Goal: Book appointment/travel/reservation

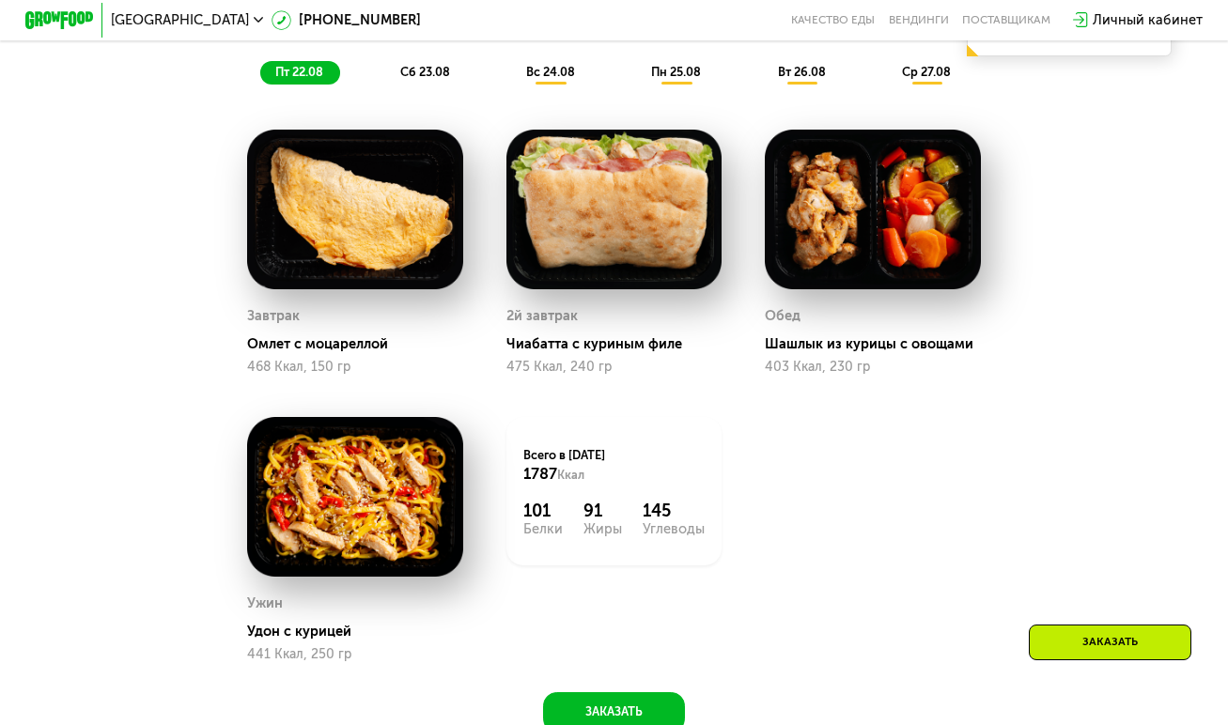
scroll to position [1033, 0]
click at [511, 85] on div "сб 23.08" at bounding box center [551, 72] width 81 height 23
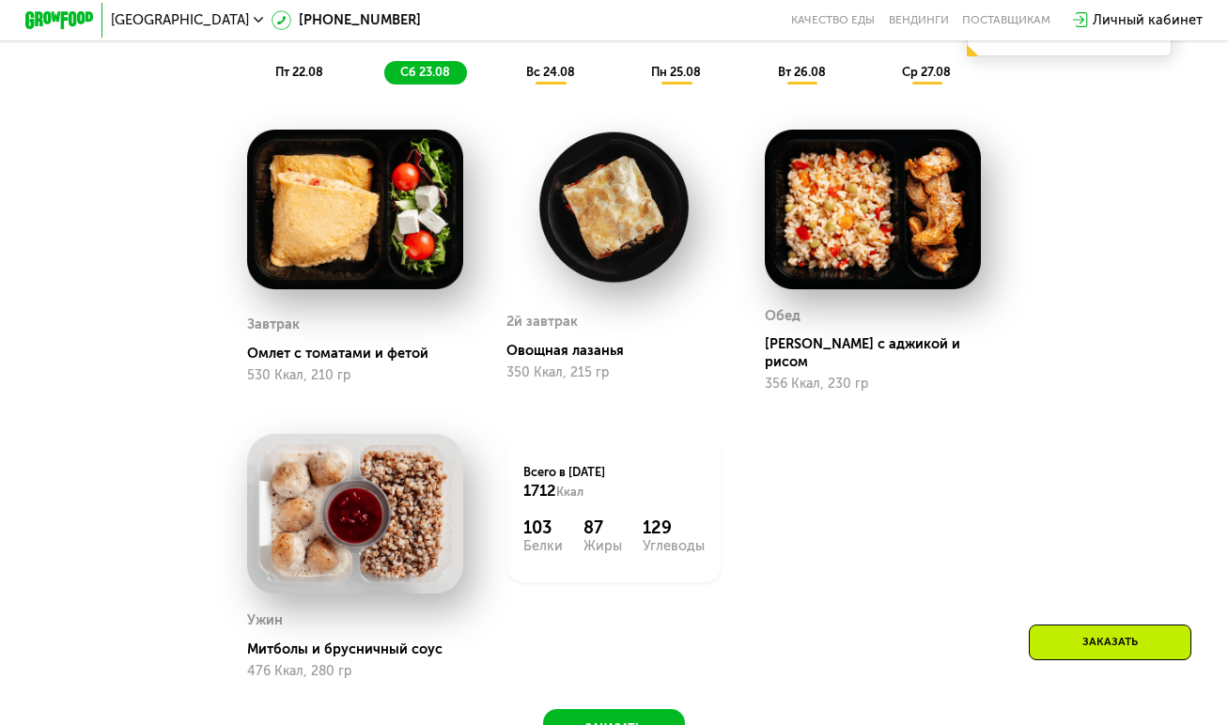
click at [541, 79] on span "вс 24.08" at bounding box center [550, 72] width 49 height 14
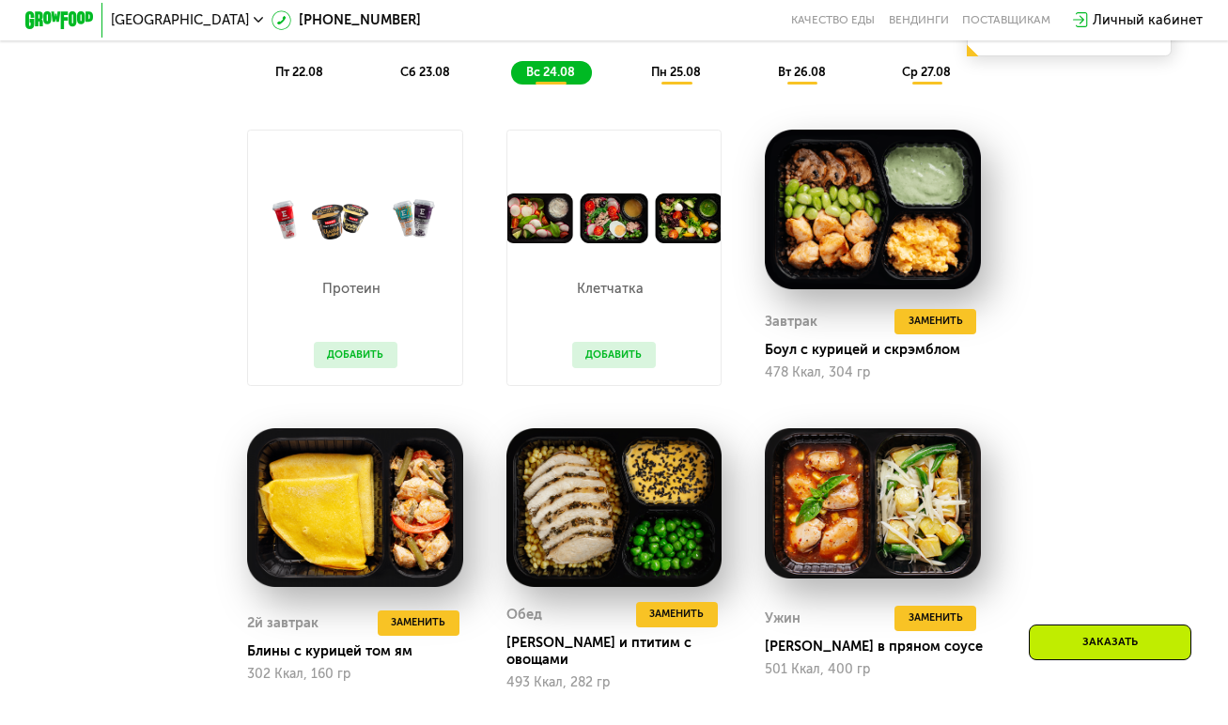
click at [679, 79] on span "пн 25.08" at bounding box center [676, 72] width 50 height 14
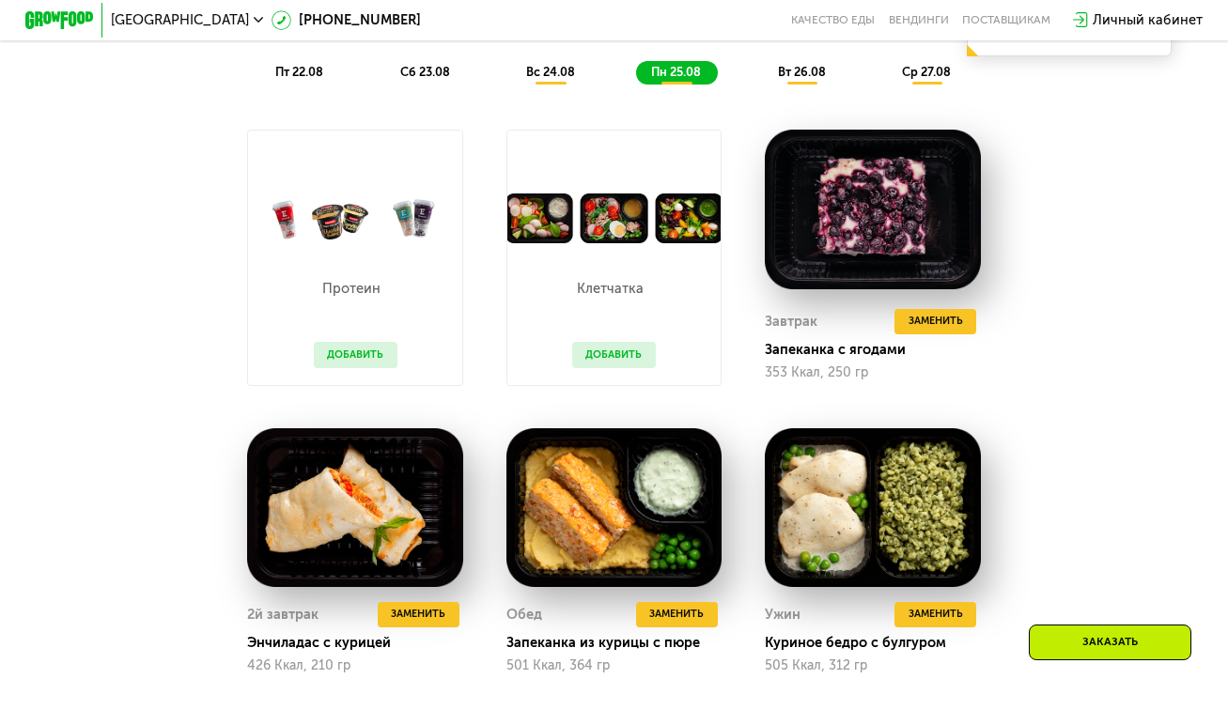
click at [810, 79] on span "вт 26.08" at bounding box center [802, 72] width 48 height 14
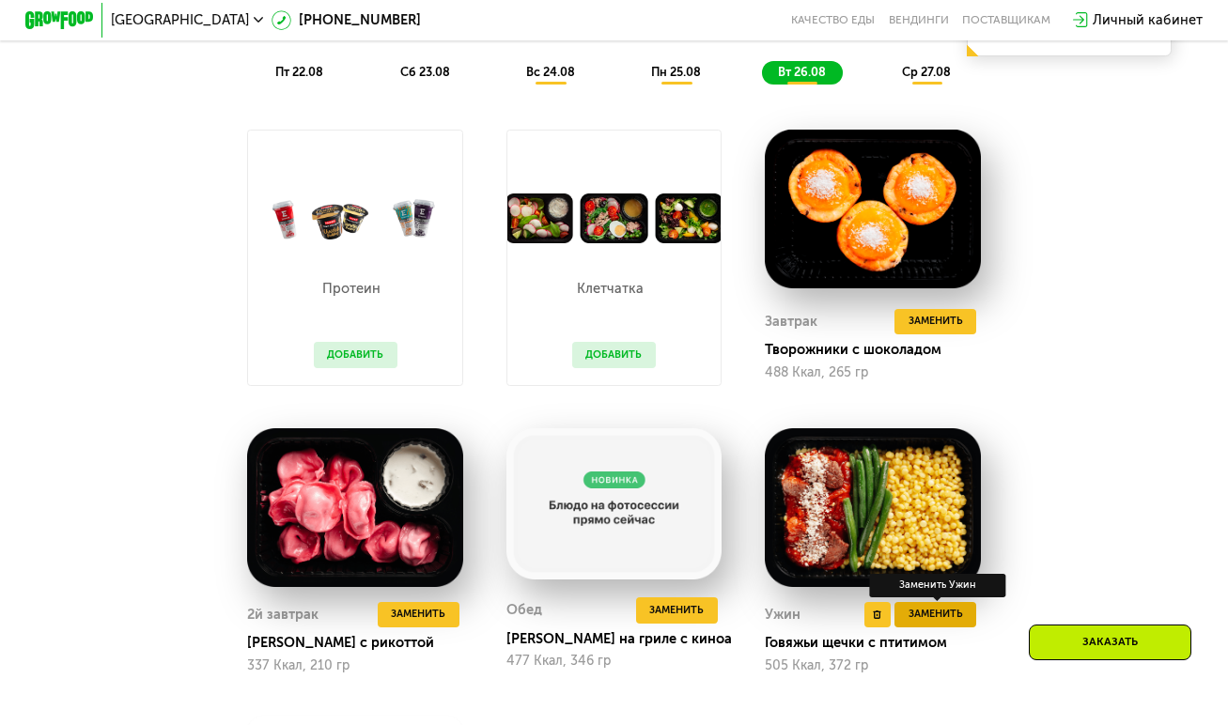
click at [959, 623] on span "Заменить" at bounding box center [935, 614] width 54 height 17
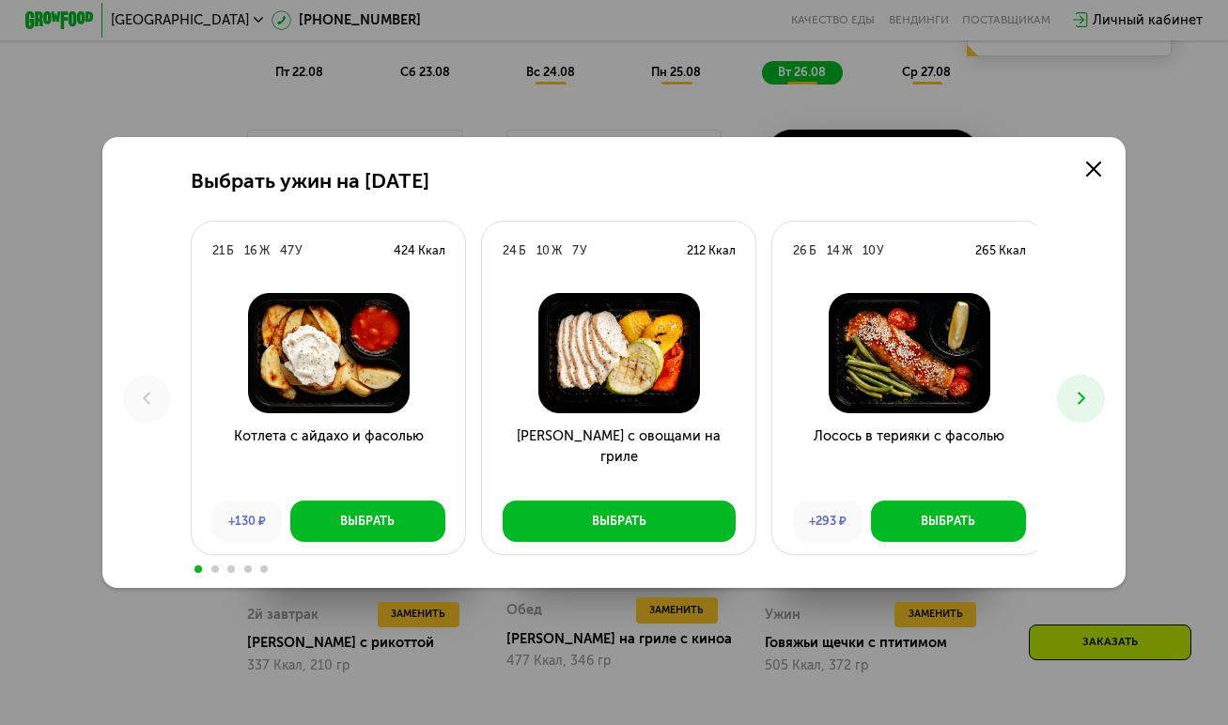
click at [1085, 402] on use at bounding box center [1081, 399] width 8 height 12
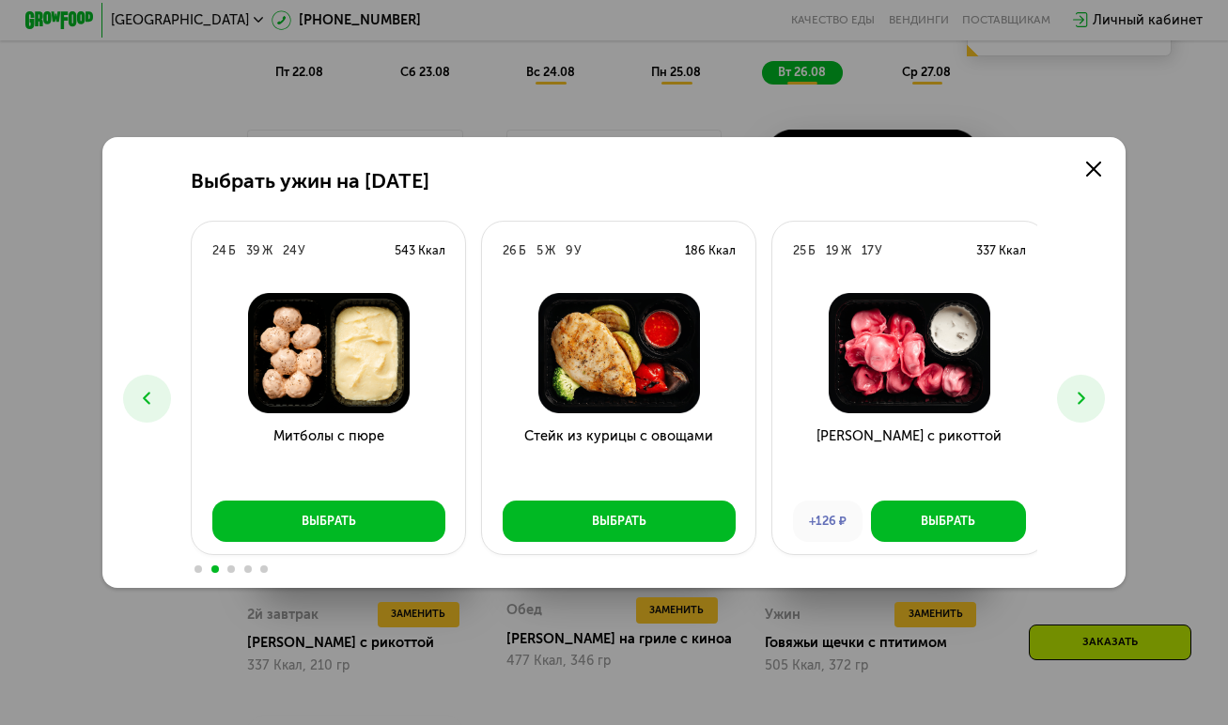
click at [1085, 402] on use at bounding box center [1081, 399] width 8 height 12
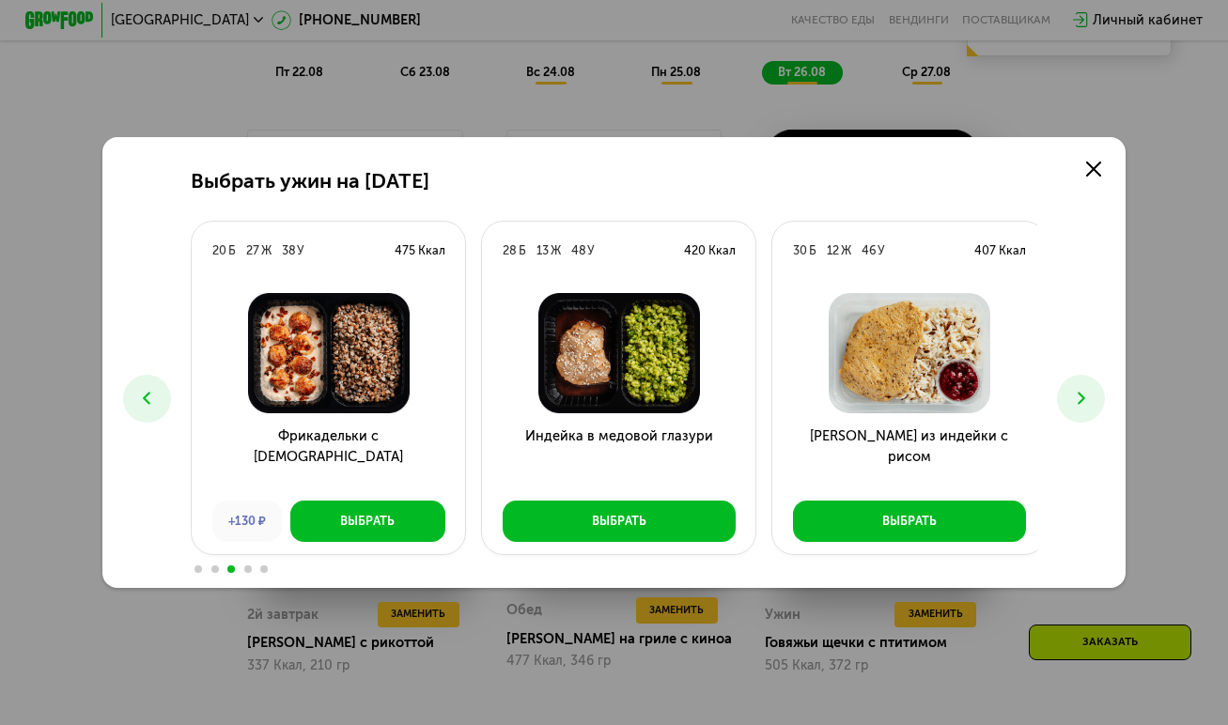
click at [1085, 402] on use at bounding box center [1081, 399] width 8 height 12
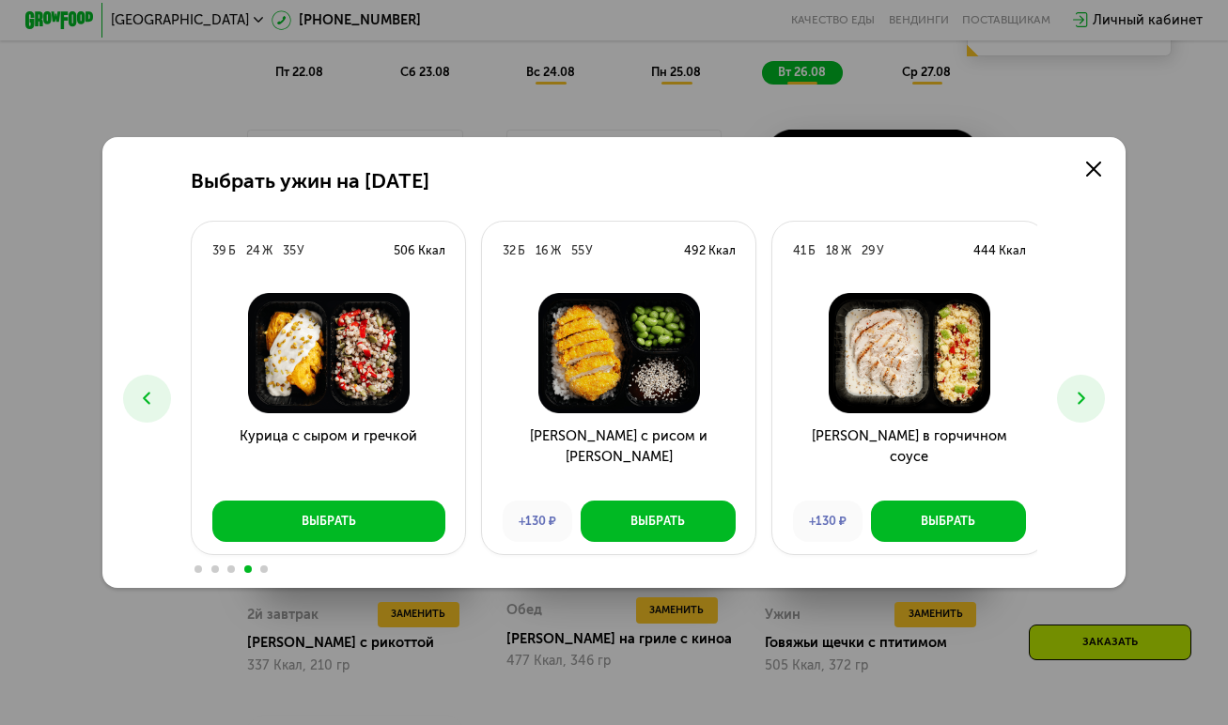
click at [1085, 402] on use at bounding box center [1081, 399] width 8 height 12
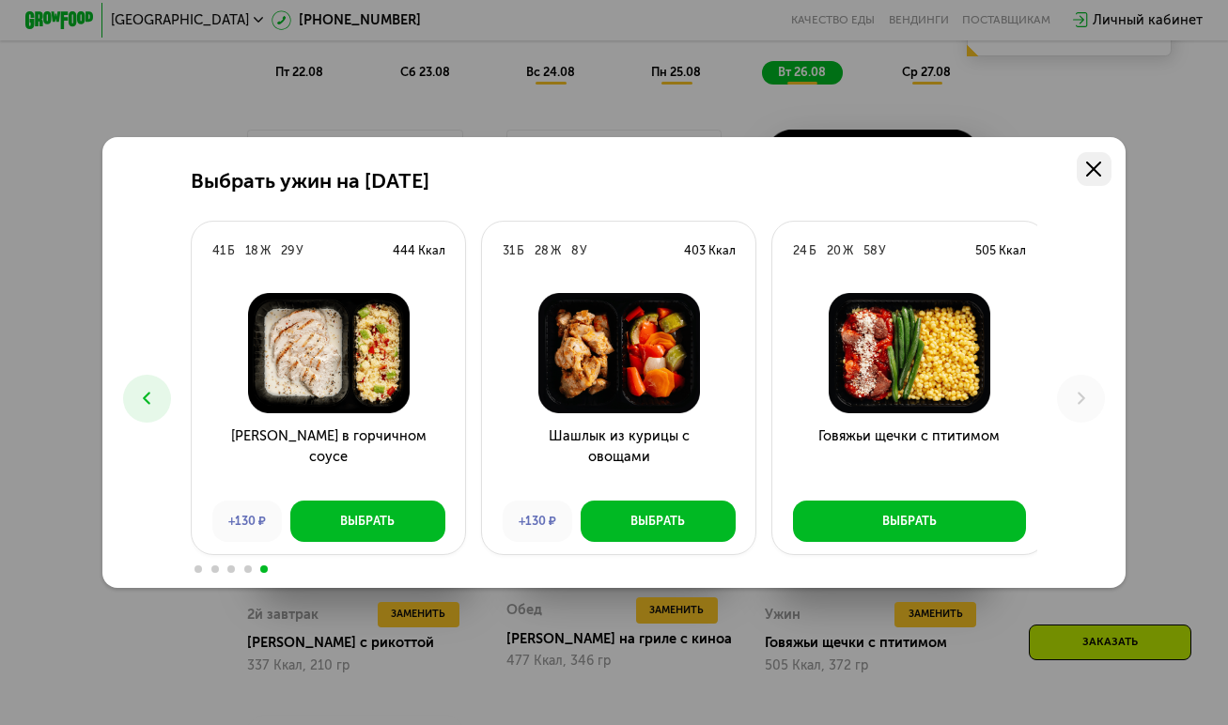
click at [1101, 162] on use at bounding box center [1093, 169] width 15 height 15
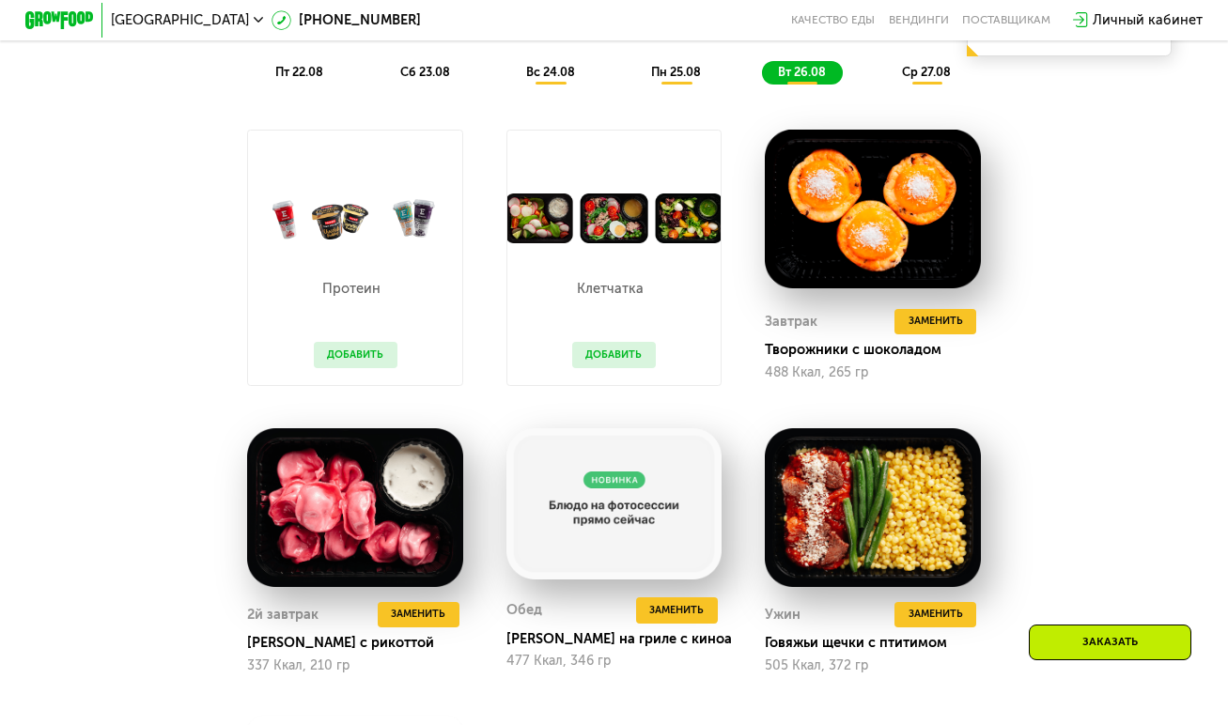
click at [925, 79] on span "ср 27.08" at bounding box center [926, 72] width 49 height 14
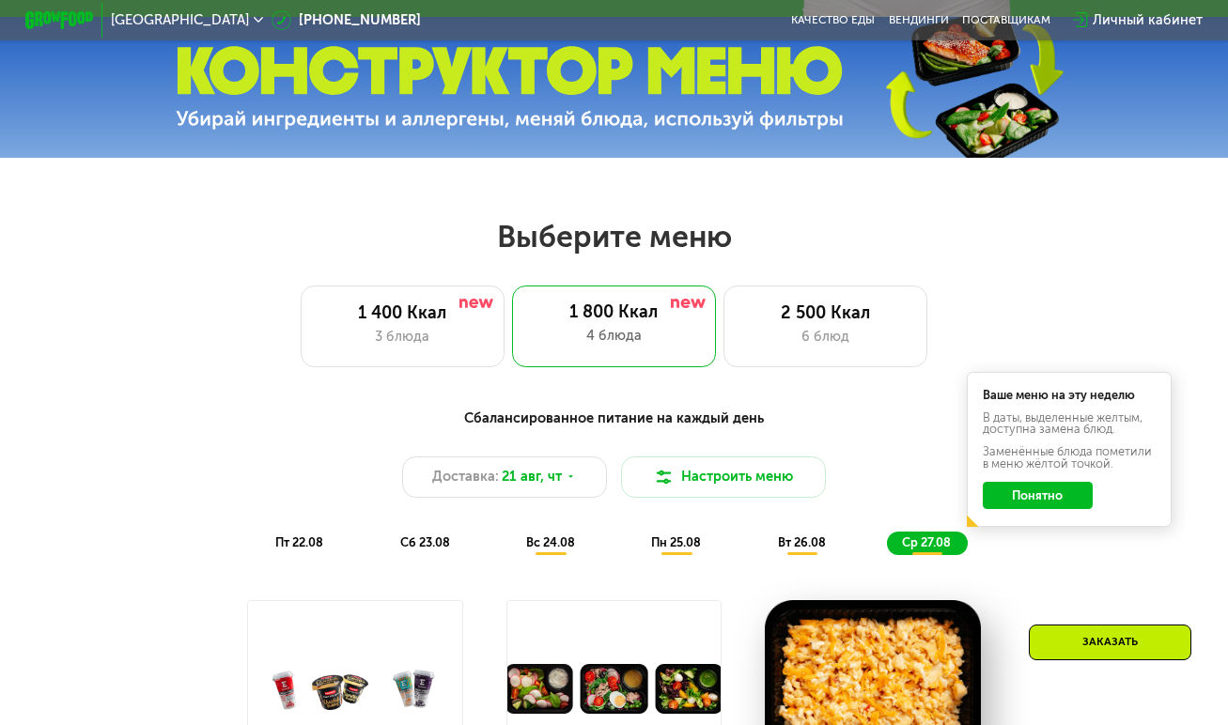
scroll to position [564, 0]
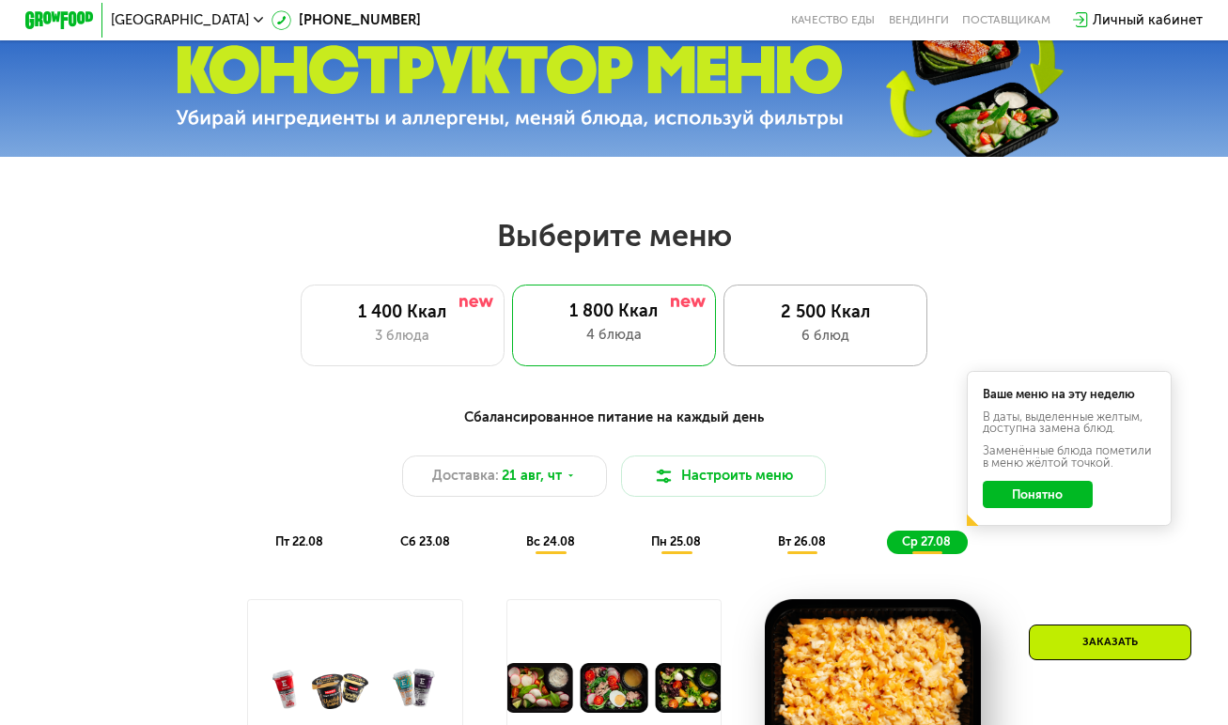
click at [803, 323] on div "2 500 Ккал" at bounding box center [825, 312] width 169 height 21
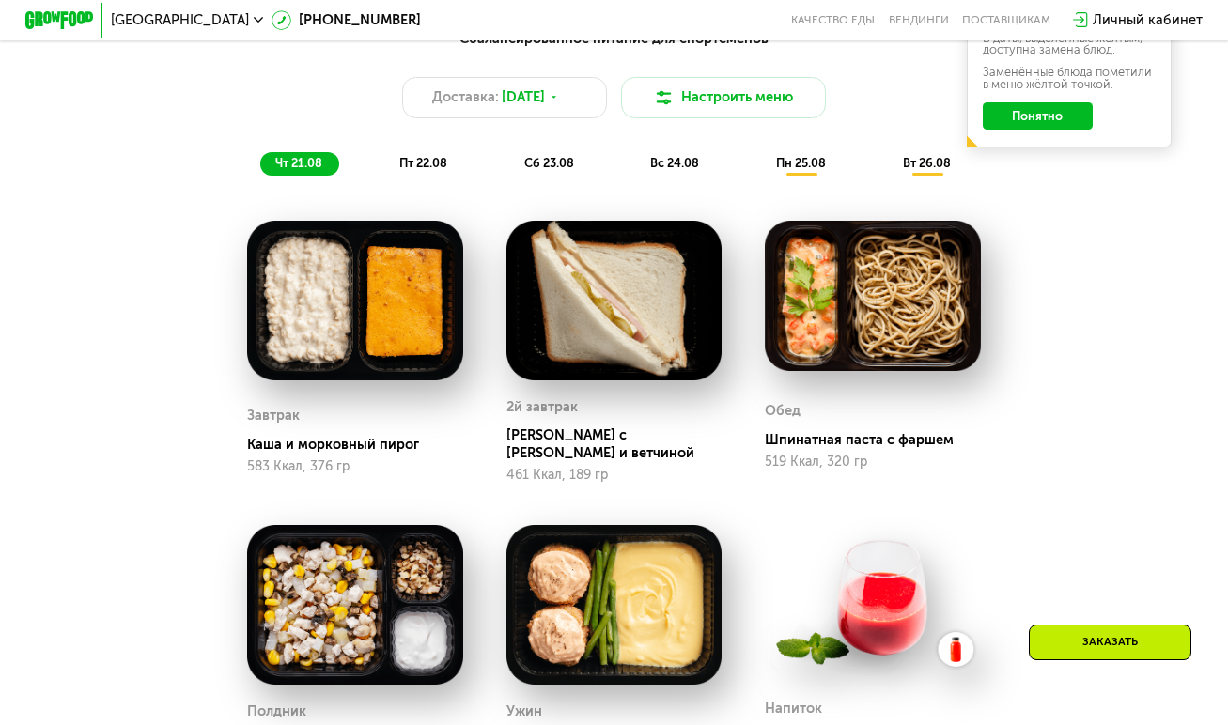
scroll to position [1033, 0]
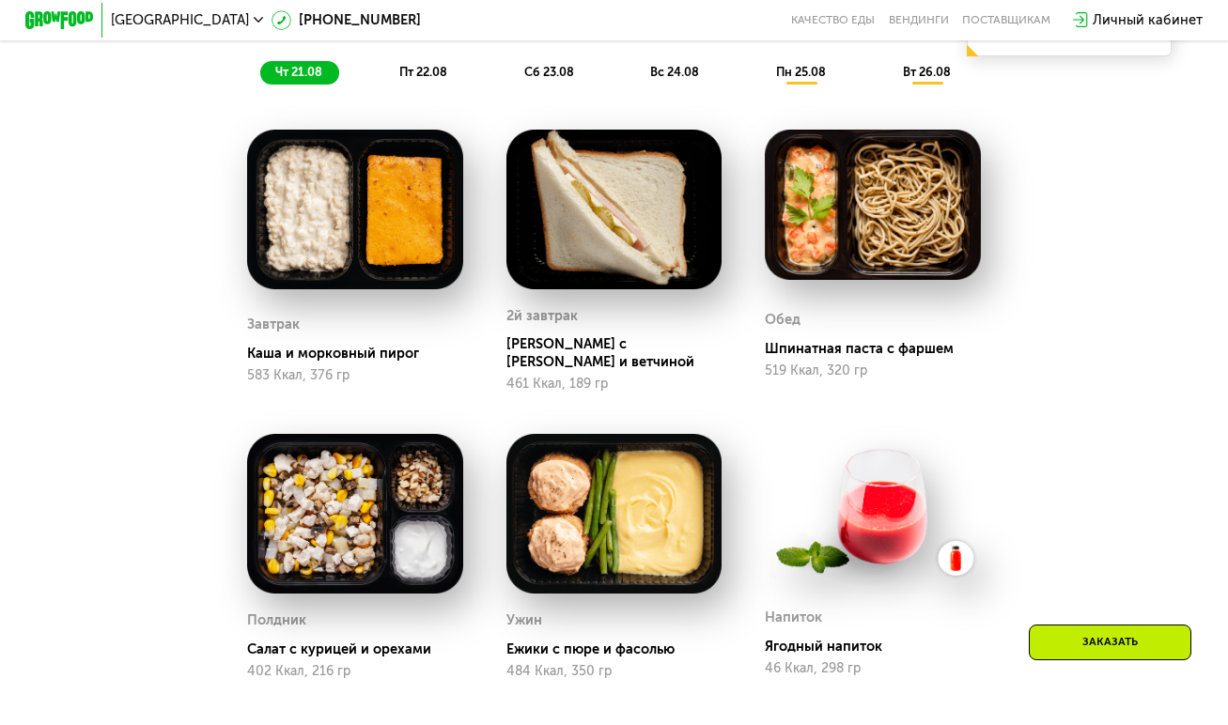
click at [437, 77] on span "пт 22.08" at bounding box center [423, 72] width 48 height 14
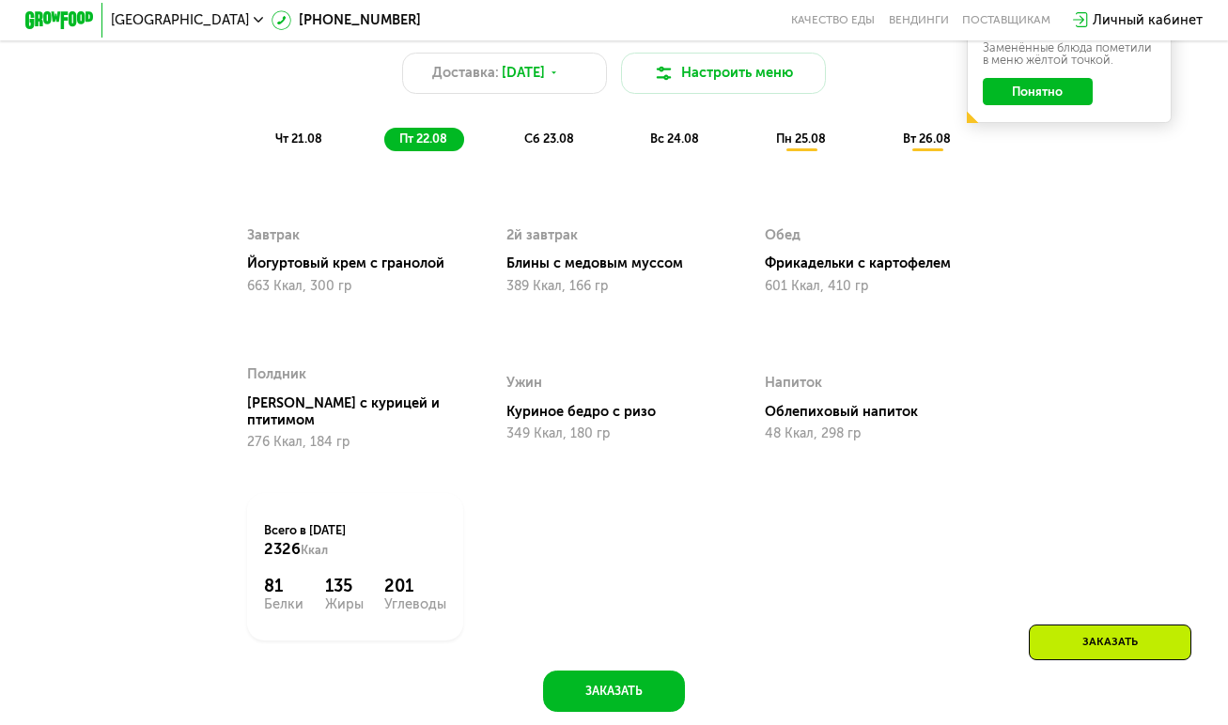
scroll to position [939, 0]
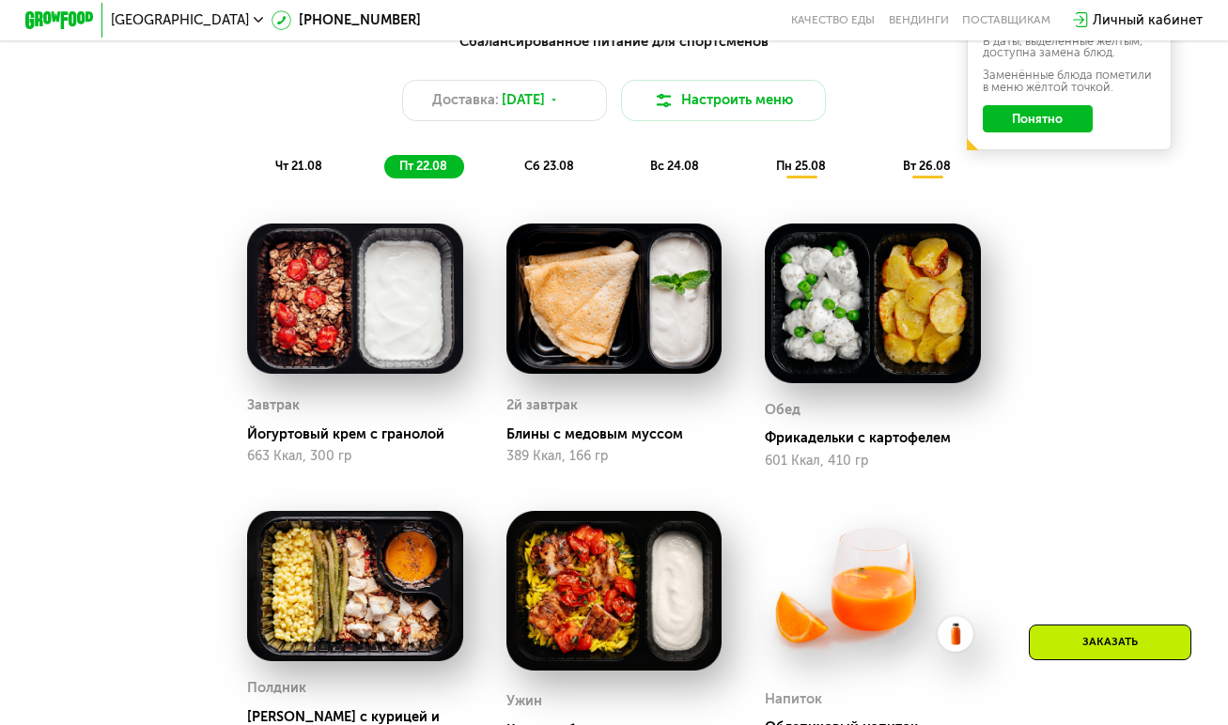
click at [565, 173] on span "сб 23.08" at bounding box center [549, 166] width 50 height 14
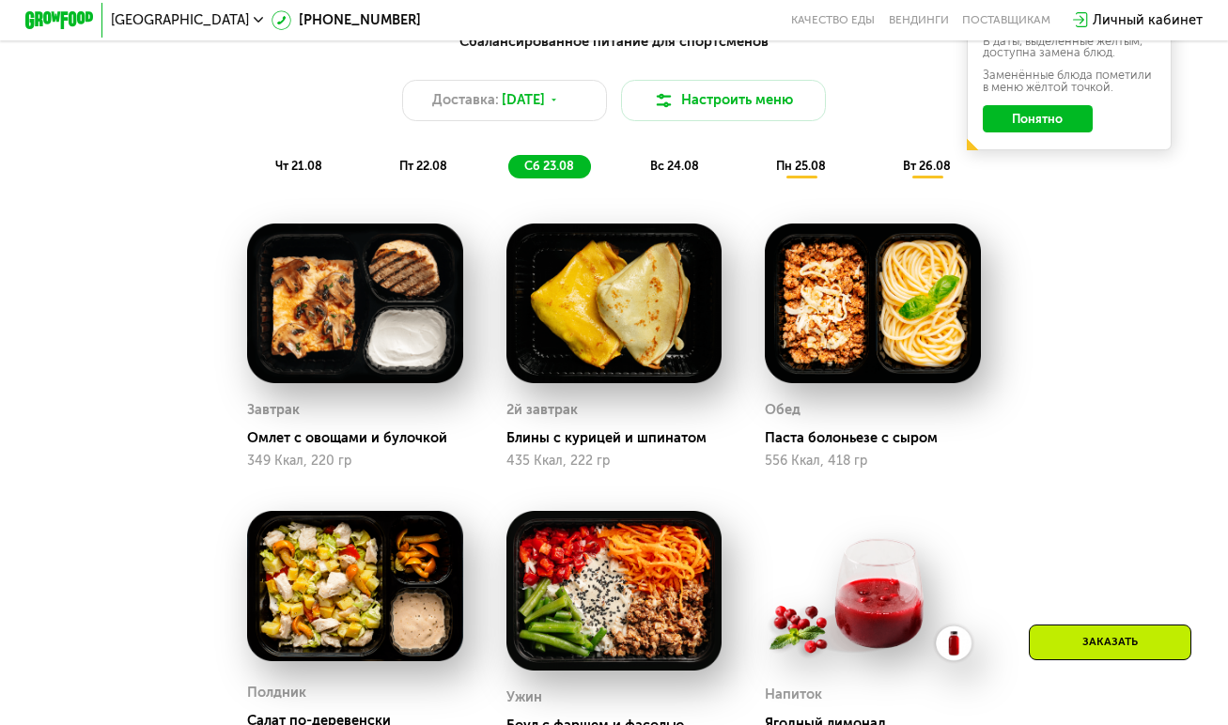
click at [661, 169] on span "вс 24.08" at bounding box center [674, 166] width 49 height 14
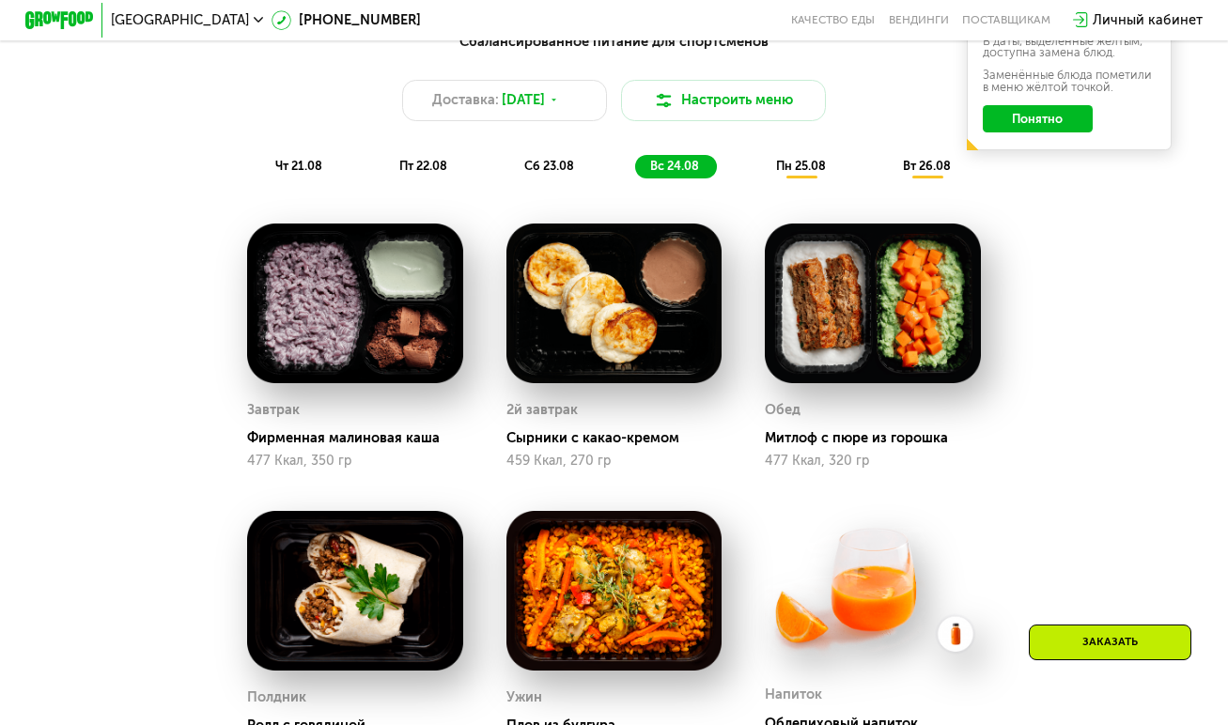
click at [792, 173] on span "пн 25.08" at bounding box center [801, 166] width 50 height 14
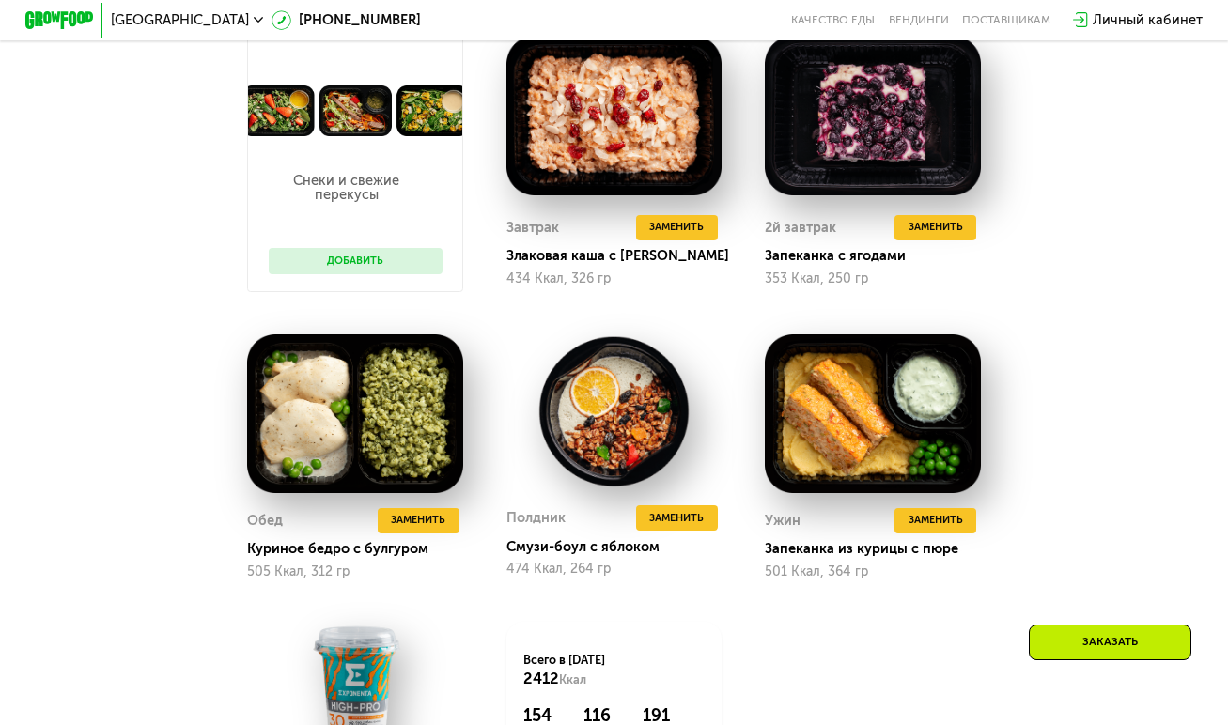
scroll to position [1033, 0]
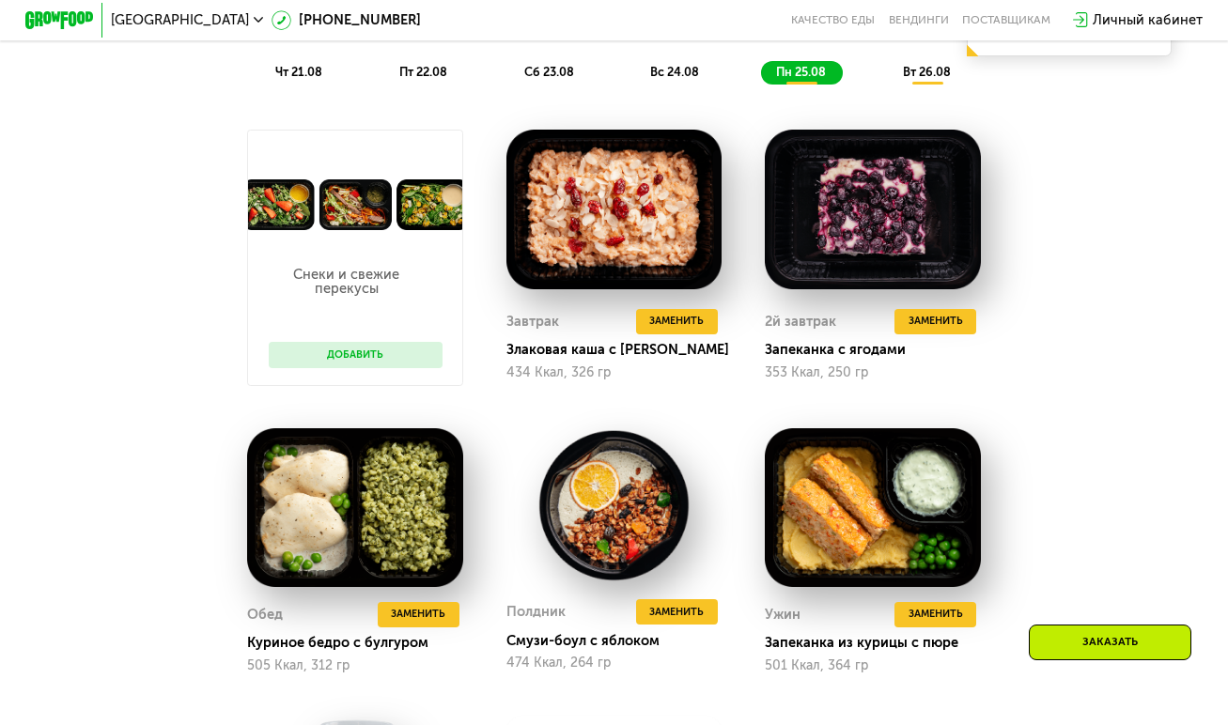
click at [923, 79] on span "вт 26.08" at bounding box center [927, 72] width 48 height 14
